Goal: Information Seeking & Learning: Check status

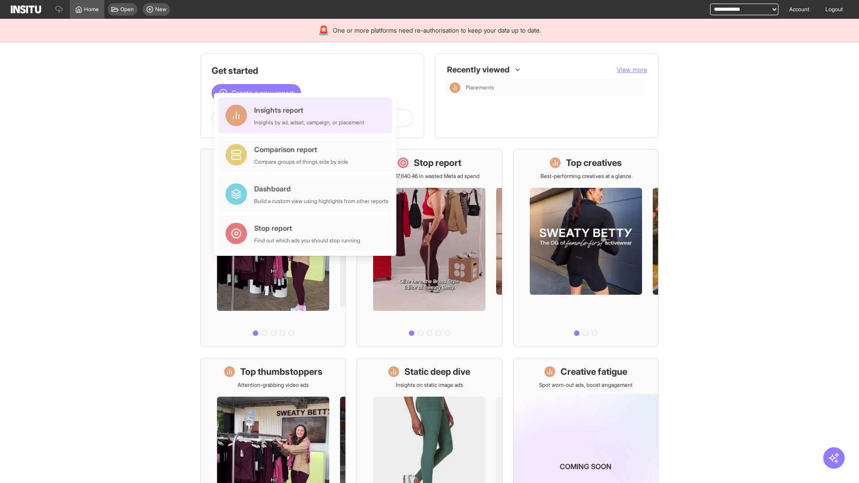
click at [307, 115] on div "Insights report Insights by ad, adset, campaign, or placement" at bounding box center [309, 115] width 110 height 21
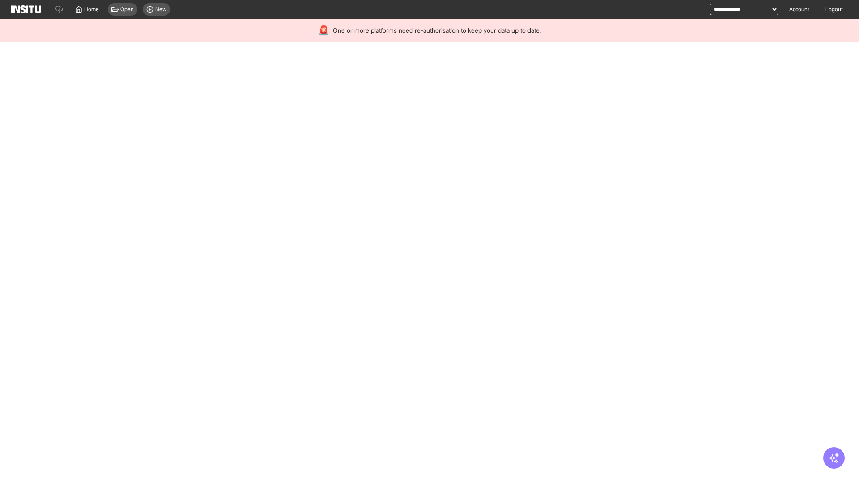
select select "**"
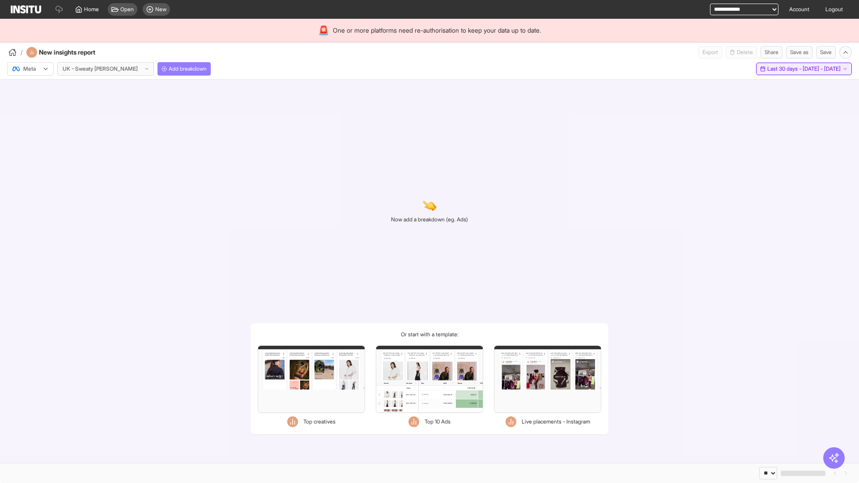
click at [785, 69] on span "Last 30 days - [DATE] - [DATE]" at bounding box center [803, 68] width 73 height 7
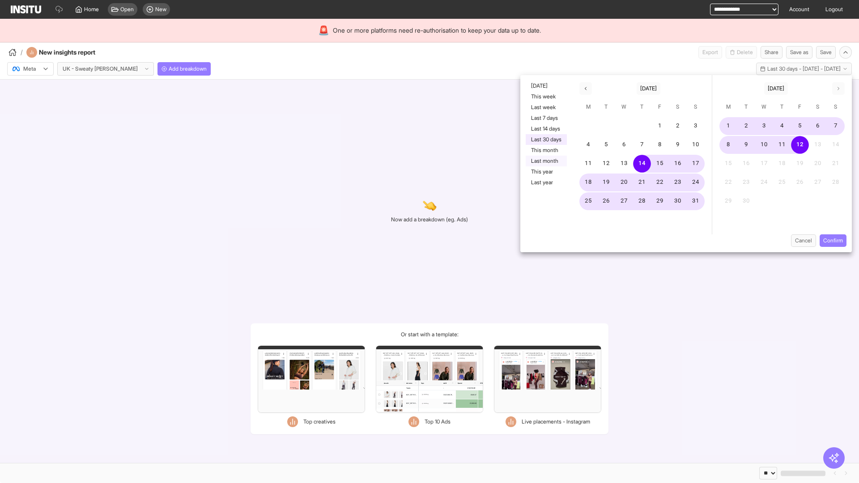
click at [545, 161] on button "Last month" at bounding box center [546, 161] width 41 height 11
